Goal: Information Seeking & Learning: Learn about a topic

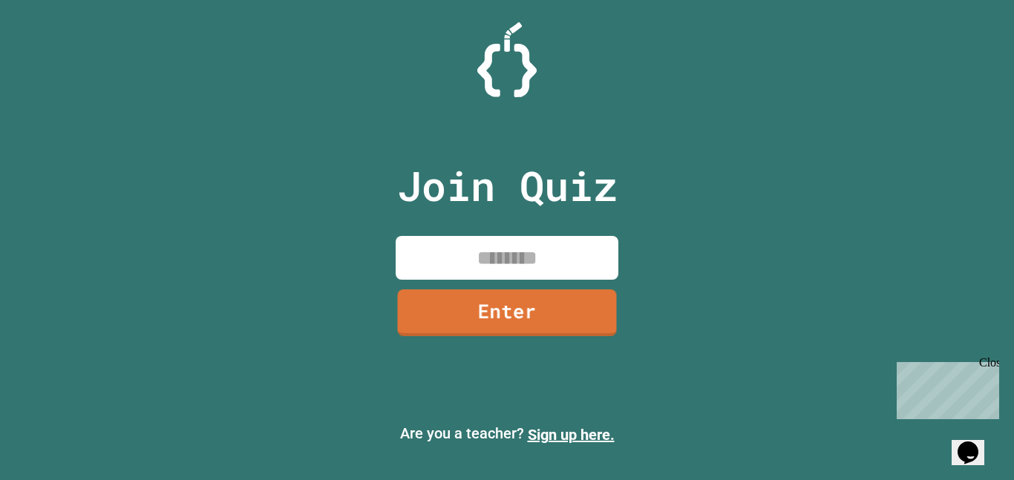
click at [514, 259] on input at bounding box center [507, 258] width 223 height 44
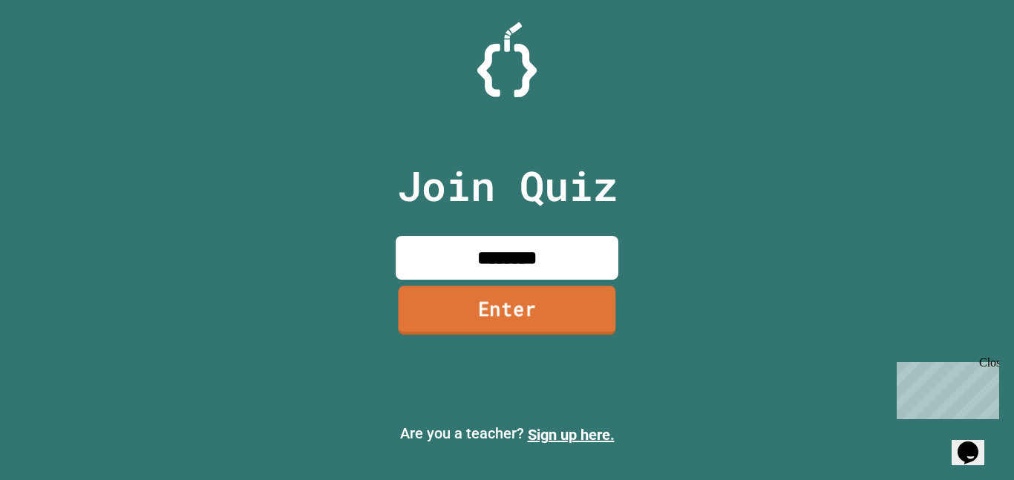
type input "********"
click at [500, 304] on link "Enter" at bounding box center [506, 310] width 217 height 49
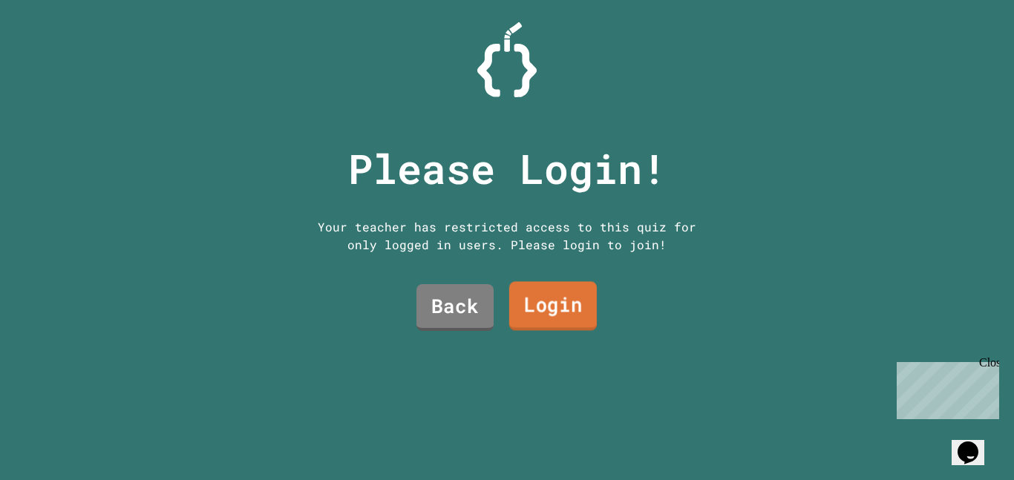
click at [527, 301] on link "Login" at bounding box center [553, 306] width 88 height 49
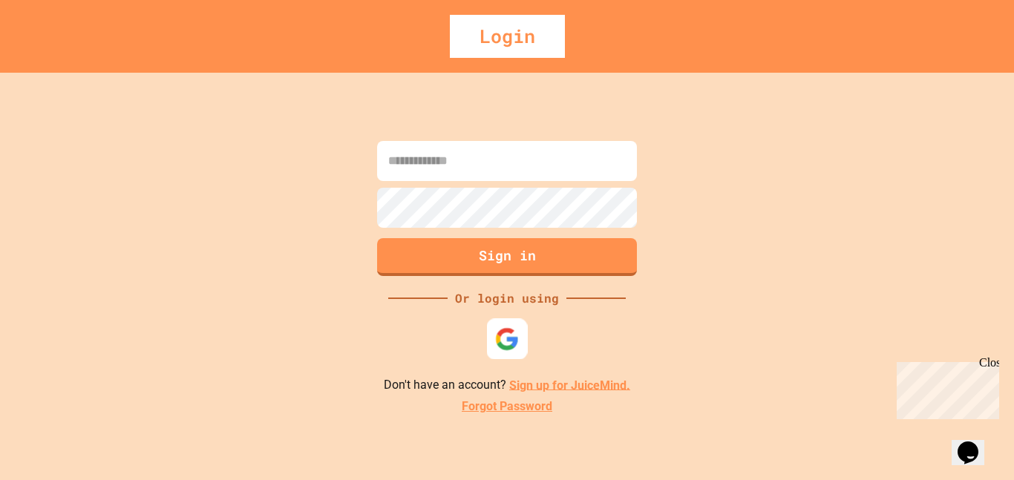
click at [511, 335] on img at bounding box center [507, 339] width 24 height 24
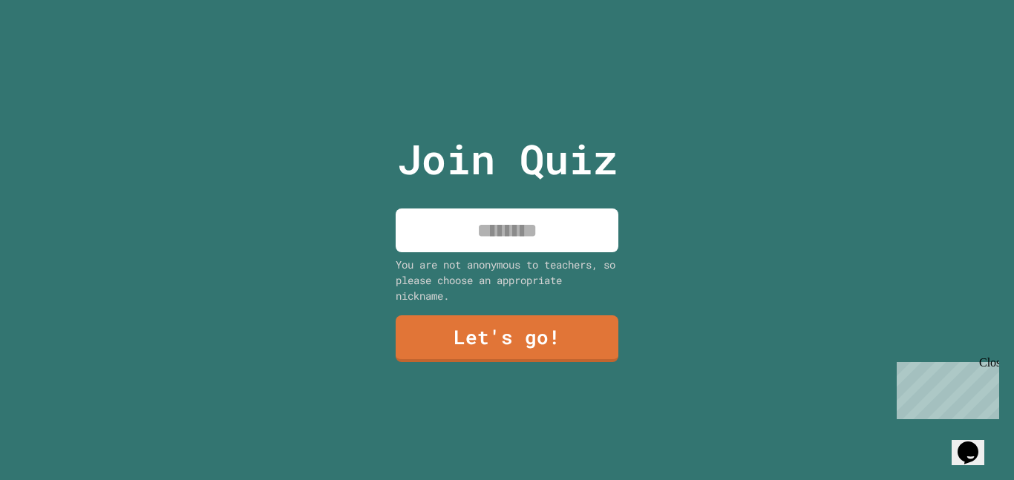
click at [499, 217] on input at bounding box center [507, 231] width 223 height 44
type input "*****"
click at [505, 333] on link "Let's go!" at bounding box center [507, 337] width 226 height 49
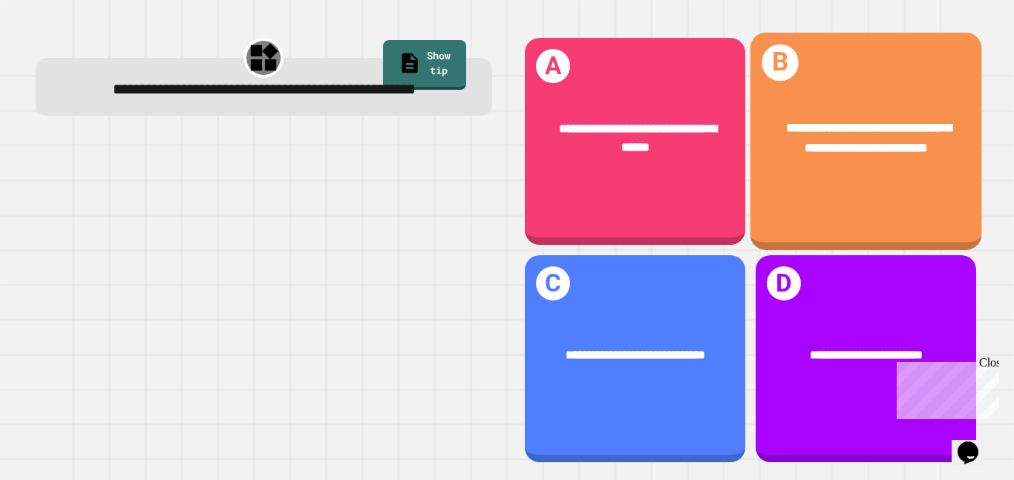
click at [806, 181] on div "**********" at bounding box center [865, 138] width 232 height 90
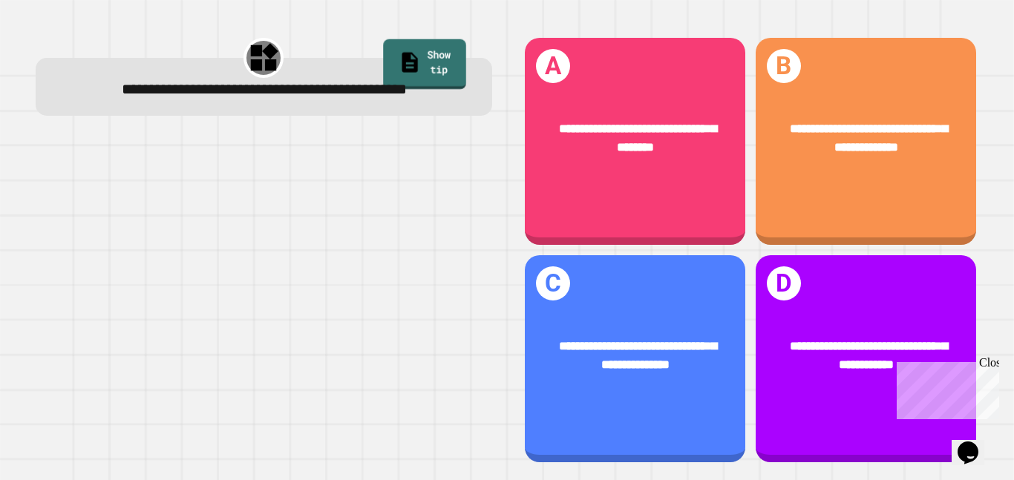
click at [383, 64] on link "Show tip" at bounding box center [424, 64] width 82 height 50
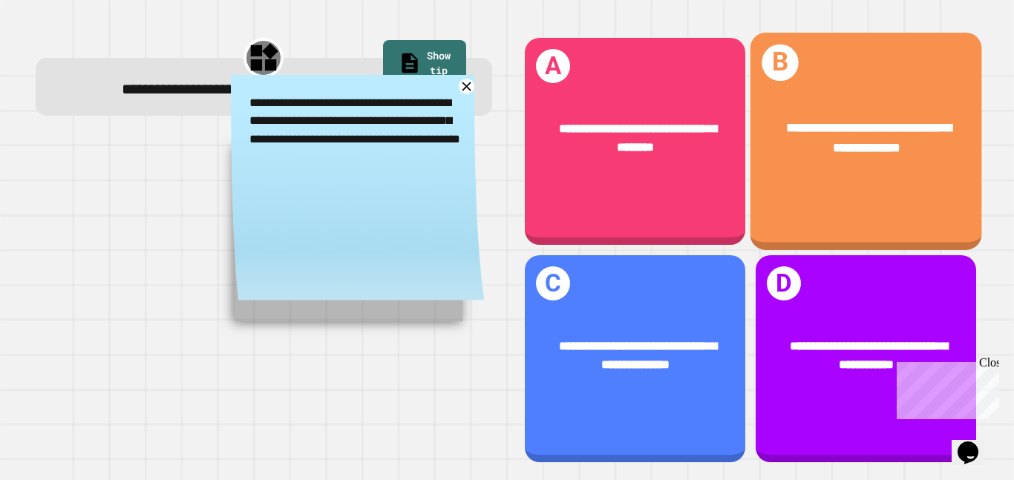
click at [876, 175] on div "**********" at bounding box center [865, 138] width 232 height 90
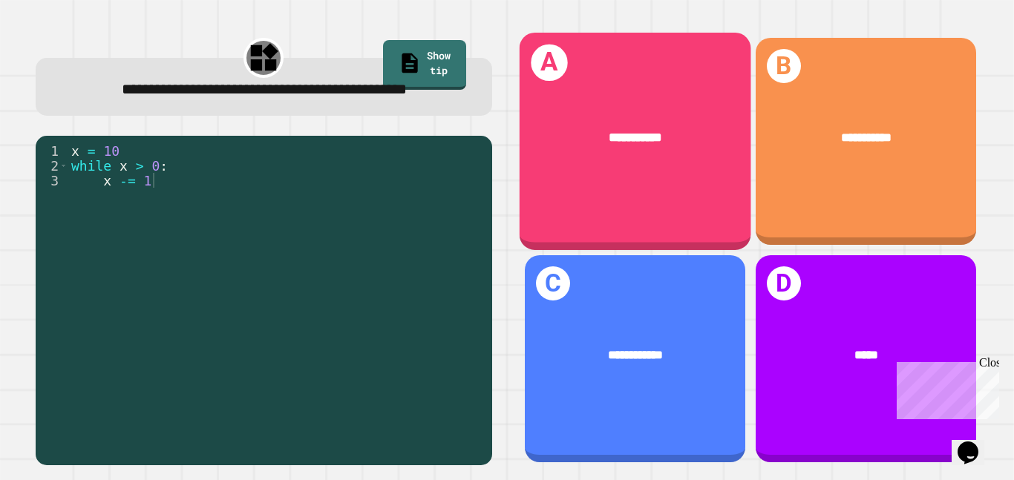
click at [589, 169] on div "**********" at bounding box center [635, 137] width 232 height 70
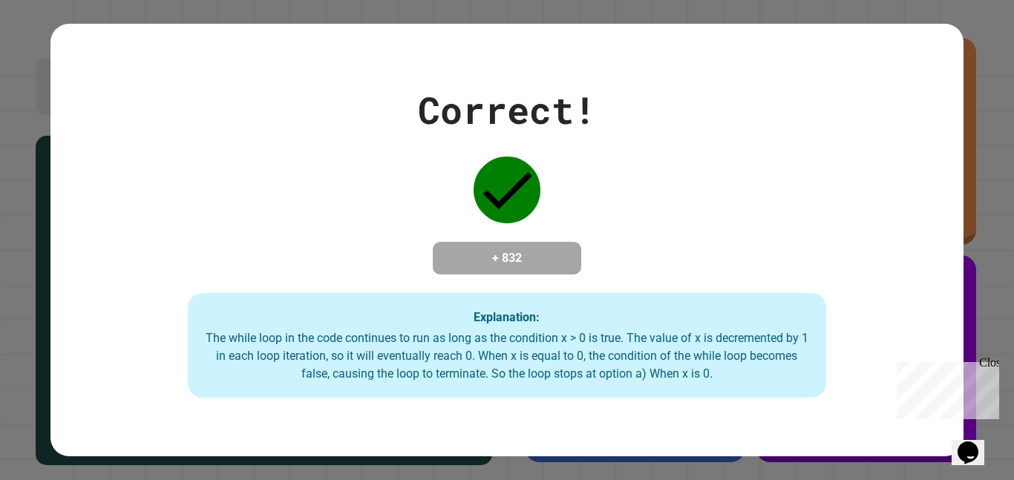
click at [988, 359] on div "Close" at bounding box center [988, 365] width 19 height 19
click at [499, 167] on icon at bounding box center [506, 190] width 67 height 67
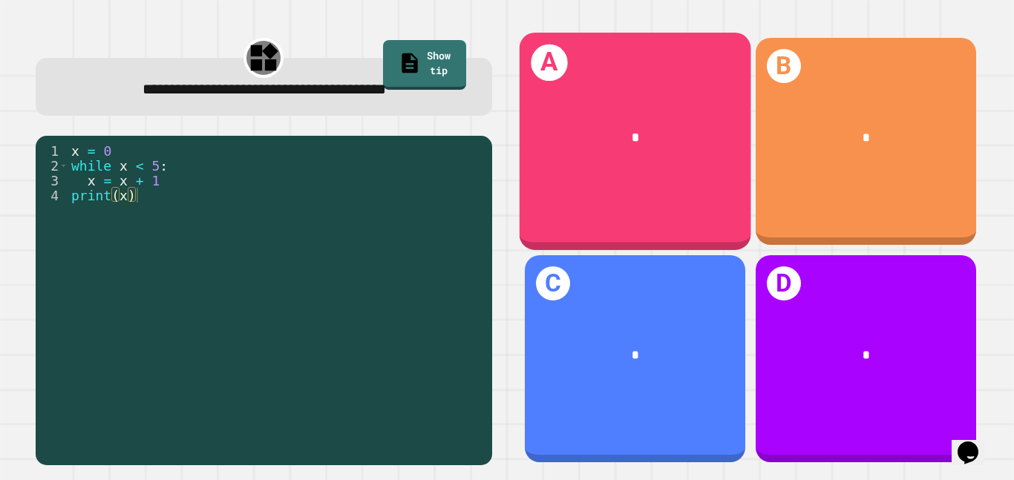
click at [585, 135] on div "*" at bounding box center [635, 137] width 180 height 19
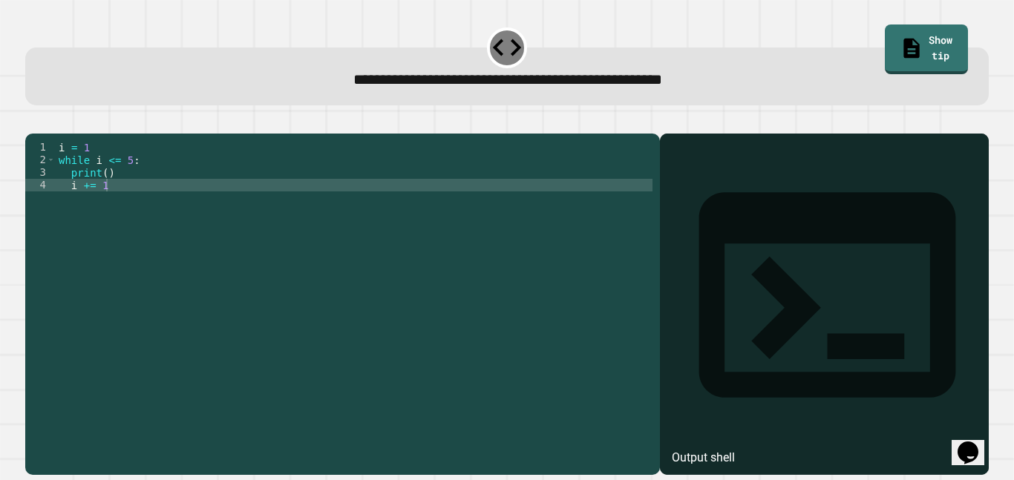
click at [221, 211] on div "i = 1 while i <= 5 : print ( ) i += 1" at bounding box center [354, 298] width 597 height 315
click at [33, 122] on icon "button" at bounding box center [33, 122] width 0 height 0
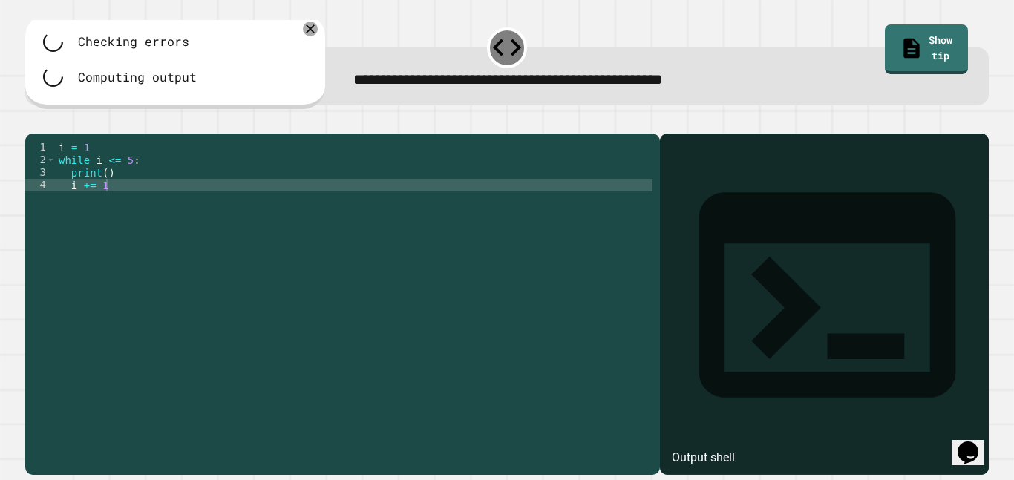
click at [118, 209] on div "i = 1 while i <= 5 : print ( ) i += 1" at bounding box center [354, 298] width 597 height 315
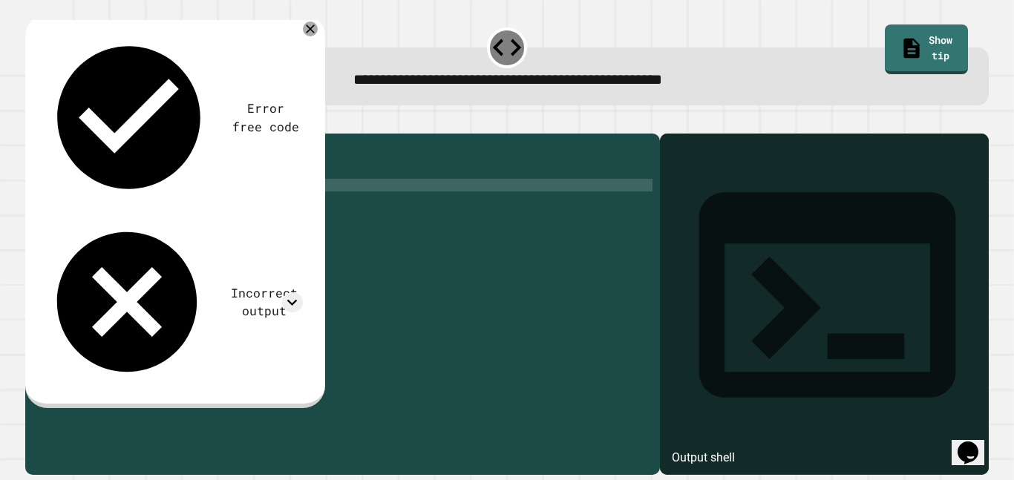
click at [99, 168] on div "i = 1 while i <= 5 : print ( ) i += 1" at bounding box center [354, 298] width 597 height 315
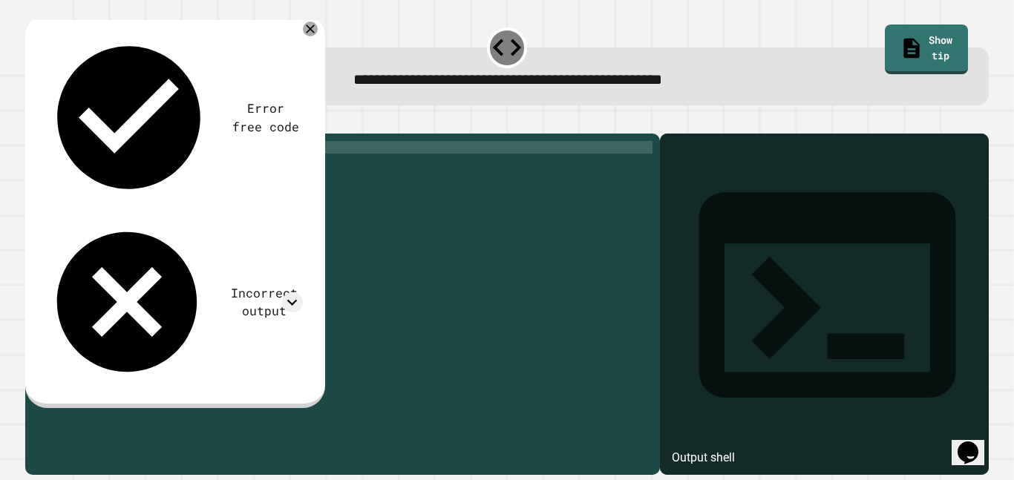
click at [140, 179] on div "i = 1 while i <= 5 : print ( ) i += 1" at bounding box center [354, 298] width 597 height 315
click at [105, 194] on div "i = 1 while i <= 5 : print ( ) i += 1" at bounding box center [354, 298] width 597 height 315
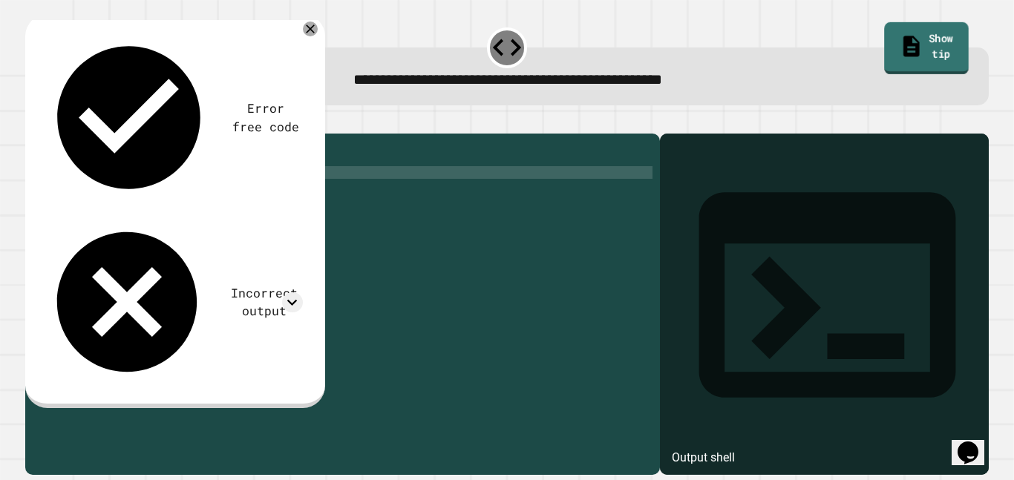
click at [931, 36] on link "Show tip" at bounding box center [926, 48] width 84 height 52
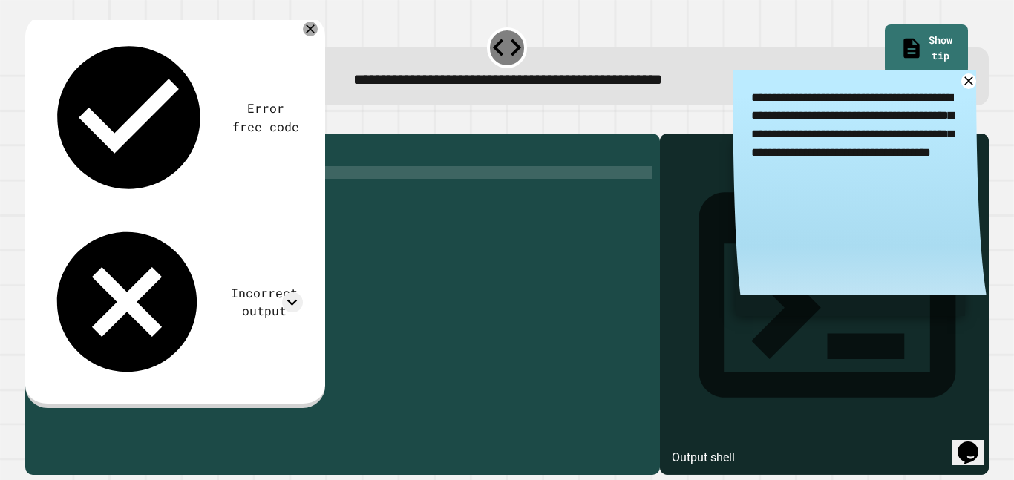
click at [105, 192] on div "i = 1 while i <= 5 : print ( ) i += 1" at bounding box center [354, 298] width 597 height 315
click at [33, 122] on icon "button" at bounding box center [33, 122] width 0 height 0
click at [110, 193] on div "i = 1 while i <= 5 : print ( 6 ) i += 1" at bounding box center [354, 298] width 597 height 315
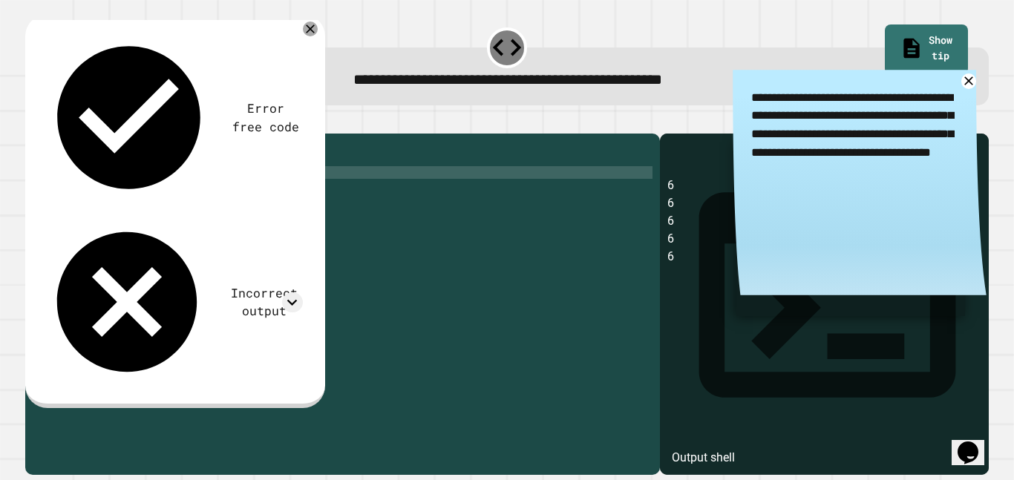
click at [33, 122] on icon "button" at bounding box center [33, 122] width 0 height 0
click at [160, 193] on div "i = 1 while i <= 5 : print ( 1 , 2 , 3 , 4 , 5 ) i += 1" at bounding box center [354, 298] width 597 height 315
click at [33, 122] on button "button" at bounding box center [33, 122] width 0 height 0
click at [123, 195] on div "i = 1 while i <= 5 : print ( 1 , 6 ) i += 1" at bounding box center [354, 298] width 597 height 315
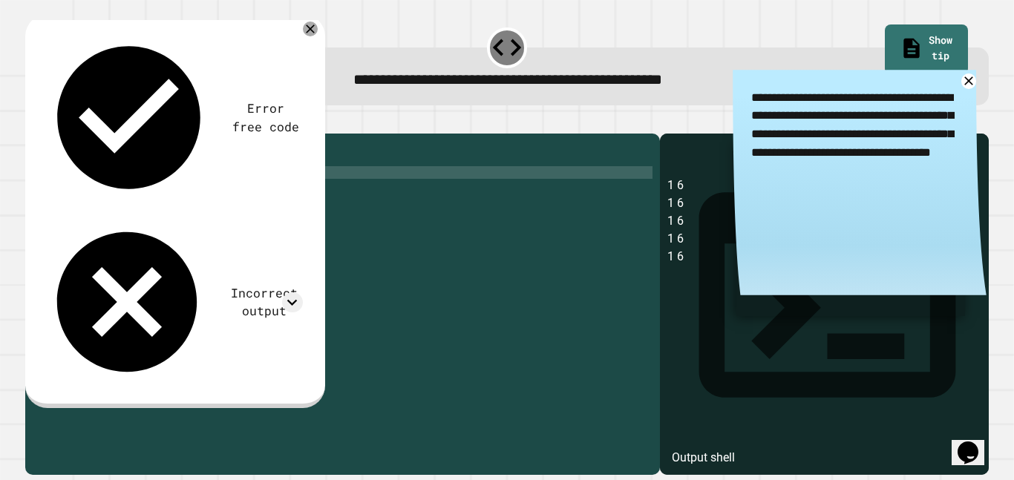
scroll to position [0, 7]
type textarea "********"
click at [47, 131] on icon "button" at bounding box center [43, 130] width 8 height 10
click at [292, 292] on icon at bounding box center [292, 302] width 20 height 20
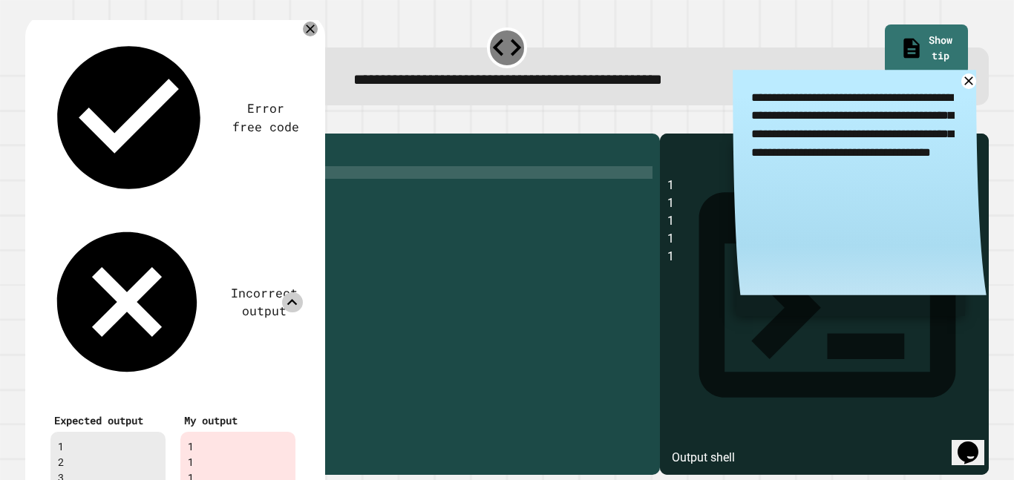
click at [290, 299] on icon at bounding box center [292, 302] width 10 height 6
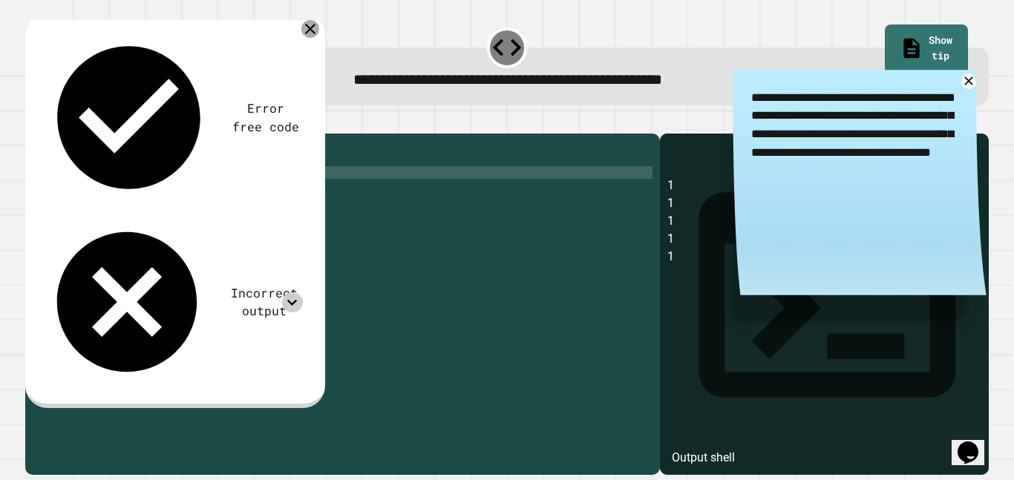
click at [308, 24] on icon at bounding box center [310, 29] width 18 height 18
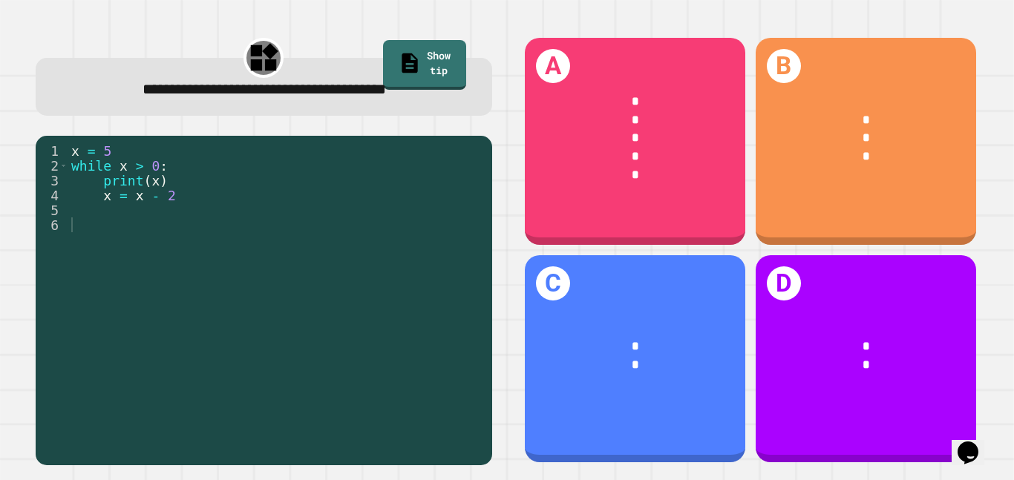
click at [69, 220] on div "x = 5 while x > 0 : print ( x ) x = x - 2" at bounding box center [276, 306] width 416 height 327
click at [84, 208] on div "x = 5 while x > 0 : print ( x ) x = x - 2" at bounding box center [276, 306] width 416 height 327
click at [88, 224] on div "x = 5 while x > 0 : print ( x ) x = x - 2" at bounding box center [276, 306] width 416 height 327
click at [422, 64] on link "Show tip" at bounding box center [424, 64] width 84 height 52
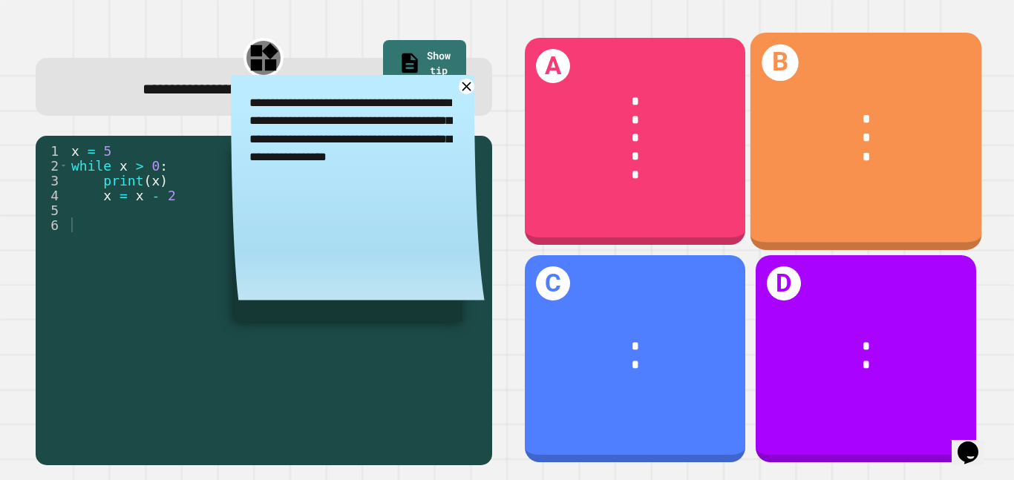
click at [802, 200] on div "B * * *" at bounding box center [865, 141] width 232 height 217
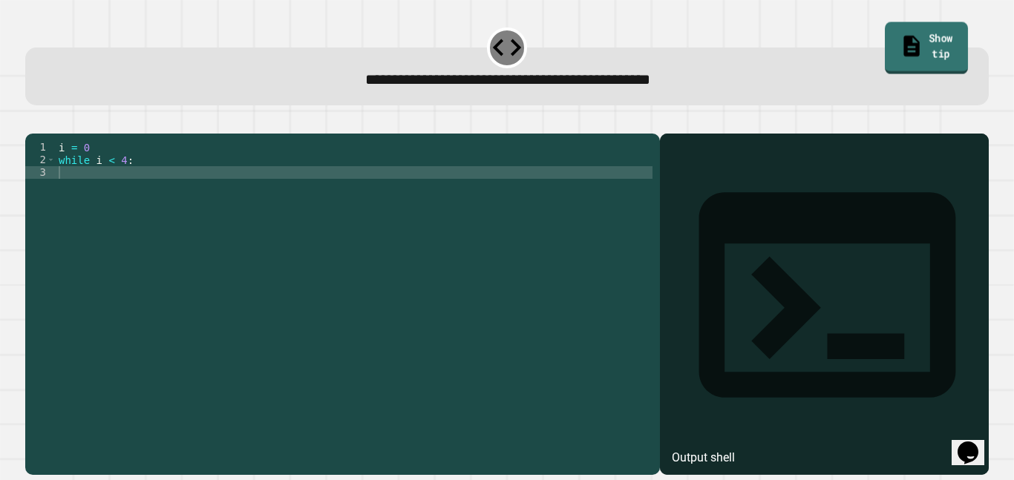
click at [942, 40] on link "Show tip" at bounding box center [926, 48] width 83 height 52
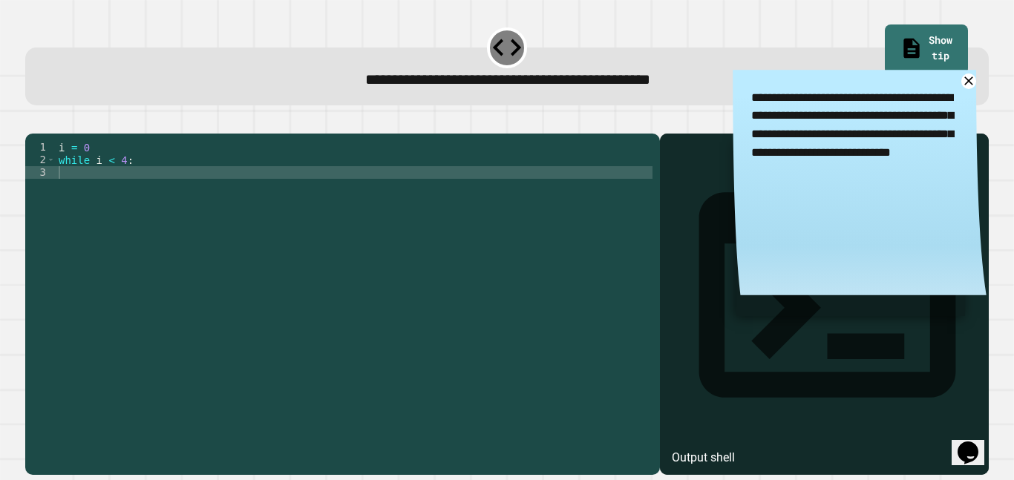
click at [65, 197] on div "i = 0 while i < 4 :" at bounding box center [354, 298] width 597 height 315
click at [33, 122] on button "button" at bounding box center [33, 122] width 0 height 0
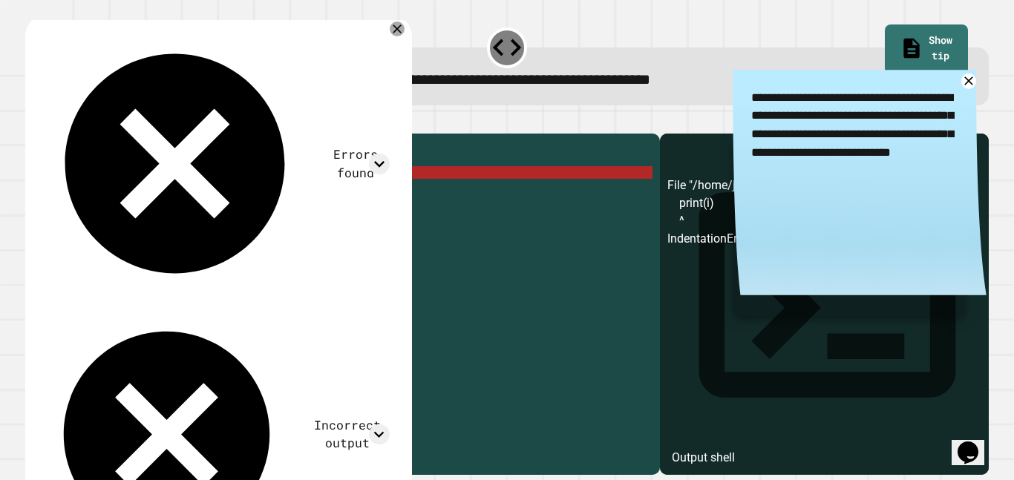
click at [116, 193] on div "i = 0 while i < 4 : print ( i )" at bounding box center [354, 298] width 597 height 315
click at [970, 82] on icon at bounding box center [968, 81] width 19 height 19
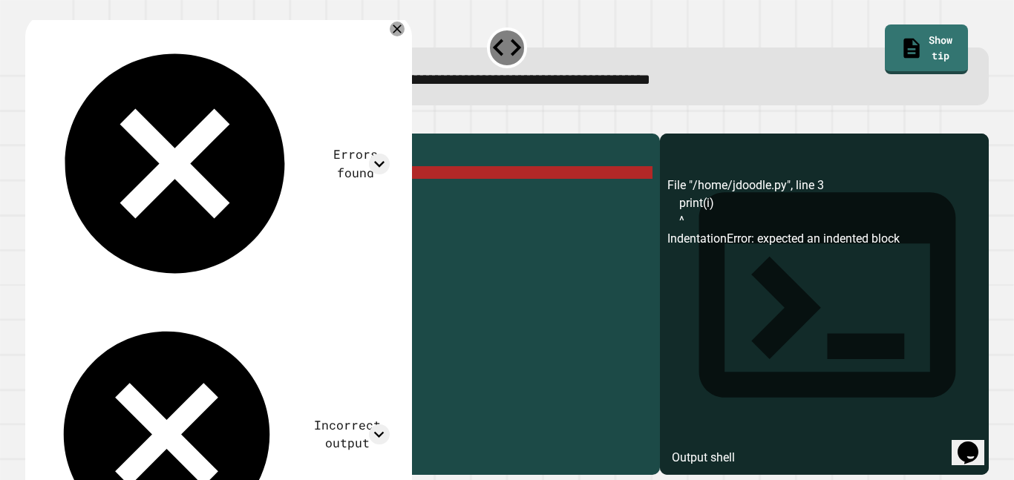
click at [58, 195] on div "i = 0 while i < 4 : print ( i )" at bounding box center [354, 298] width 597 height 315
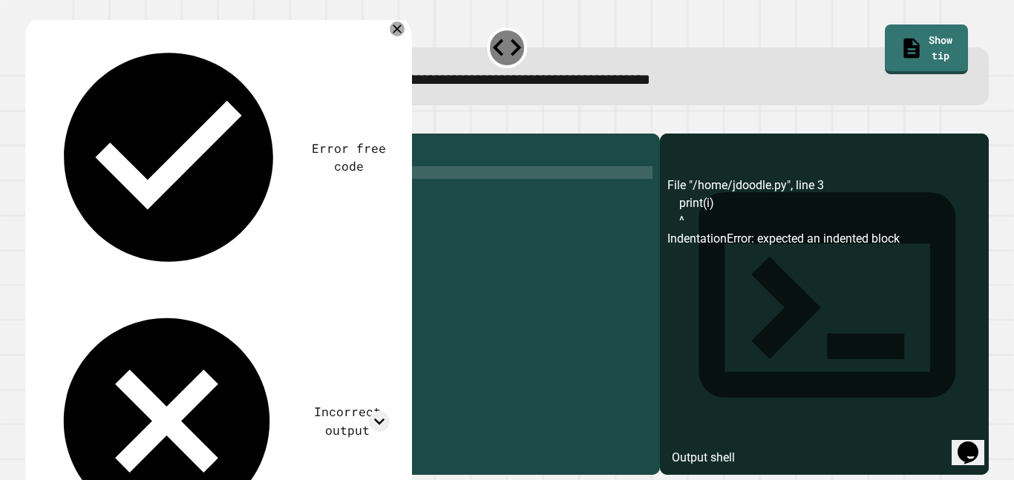
click at [33, 122] on icon "button" at bounding box center [33, 122] width 0 height 0
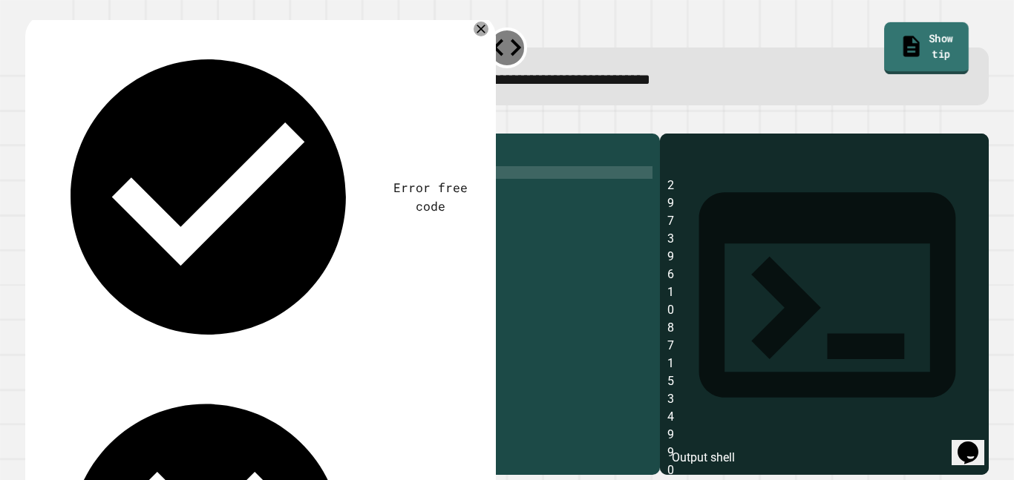
click at [930, 33] on link "Show tip" at bounding box center [926, 48] width 85 height 52
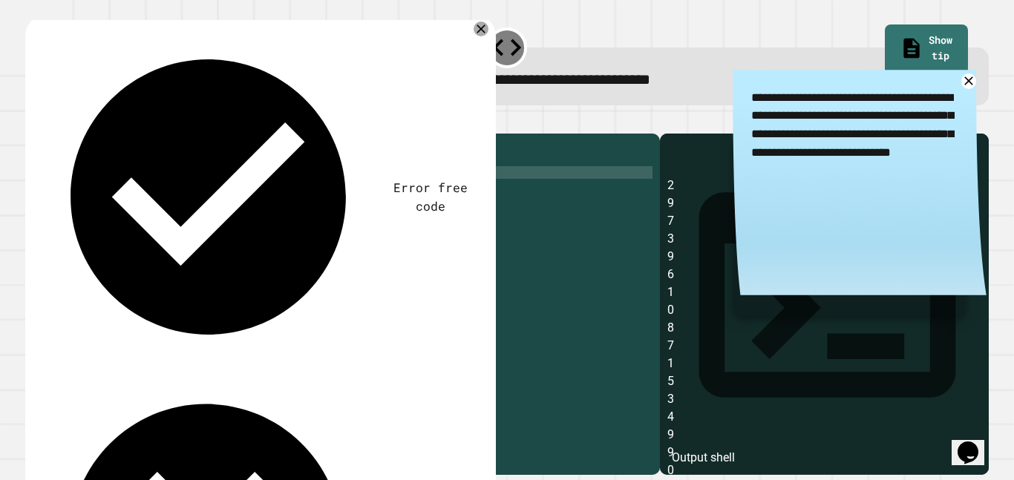
click at [122, 191] on div "i = 0 while i < 4 : print ( i )" at bounding box center [354, 298] width 597 height 315
click at [134, 183] on div "i = 0 while i < 4 : print ( i )" at bounding box center [354, 298] width 597 height 315
type textarea "**********"
type textarea "******"
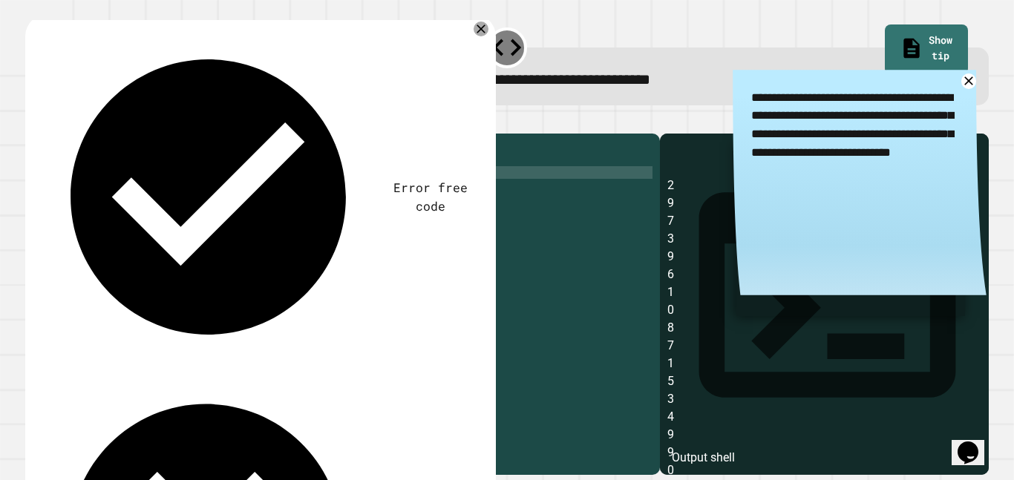
click at [33, 122] on button "button" at bounding box center [33, 122] width 0 height 0
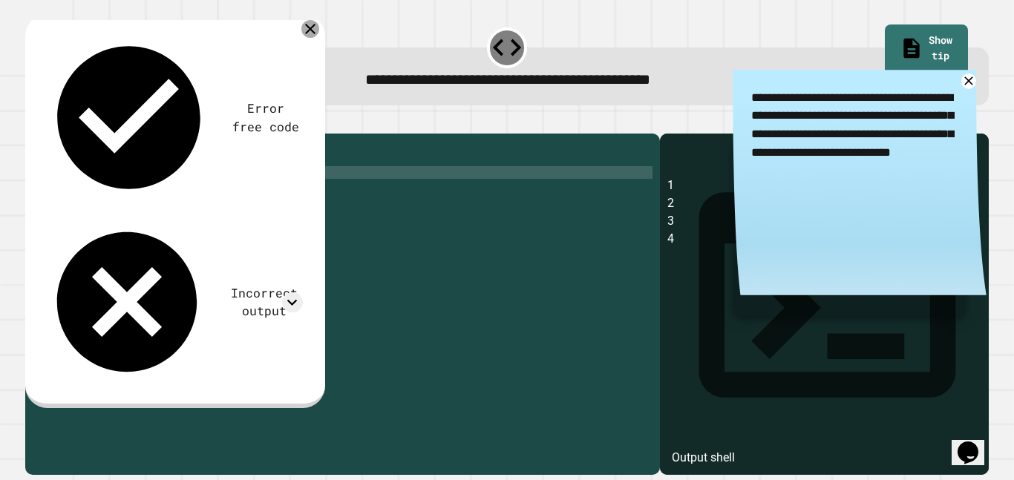
click at [308, 30] on icon at bounding box center [310, 29] width 18 height 18
